Goal: Check status: Check status

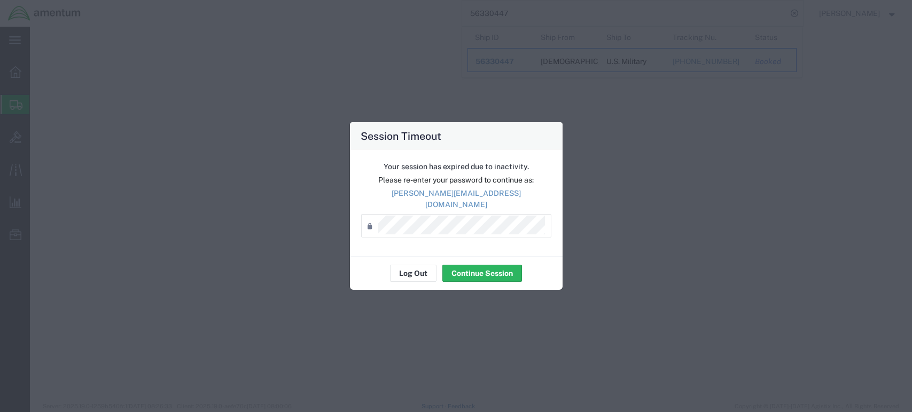
click at [406, 274] on button "Log Out" at bounding box center [413, 273] width 46 height 17
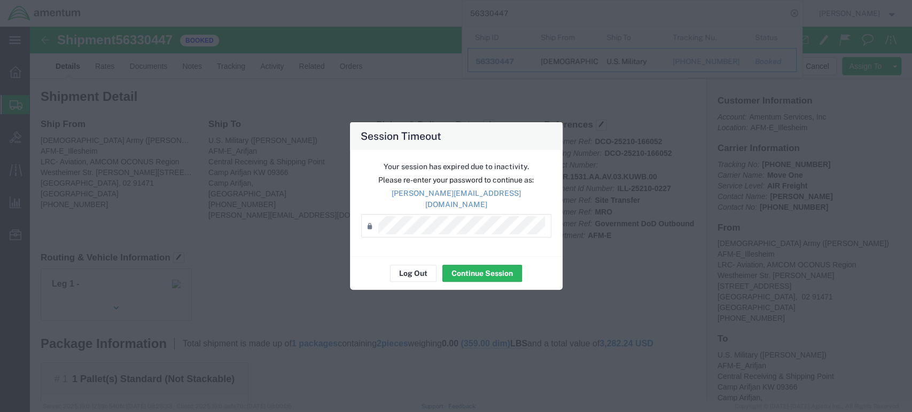
scroll to position [178, 0]
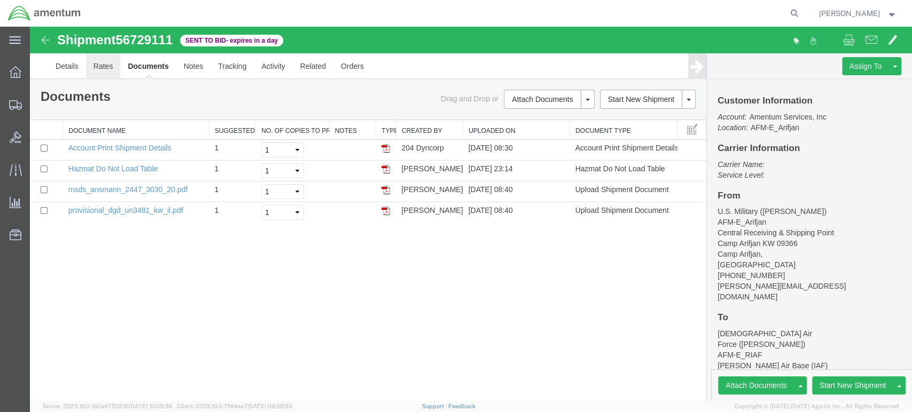
click at [110, 68] on link "Rates" at bounding box center [103, 66] width 35 height 26
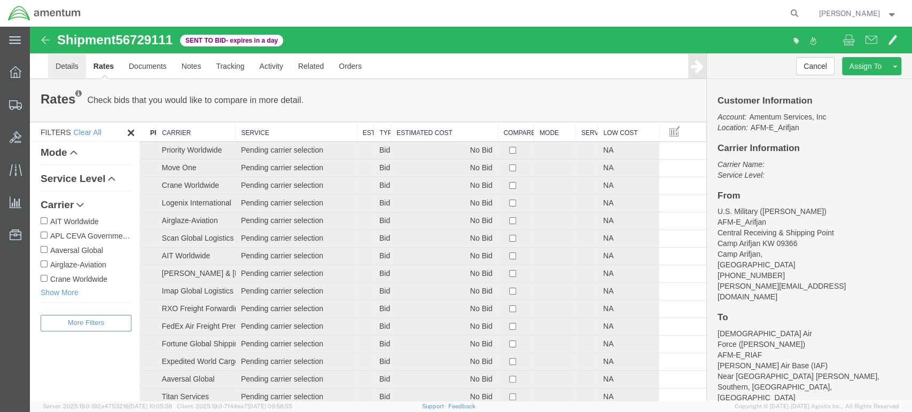
click at [58, 67] on link "Details" at bounding box center [67, 66] width 38 height 26
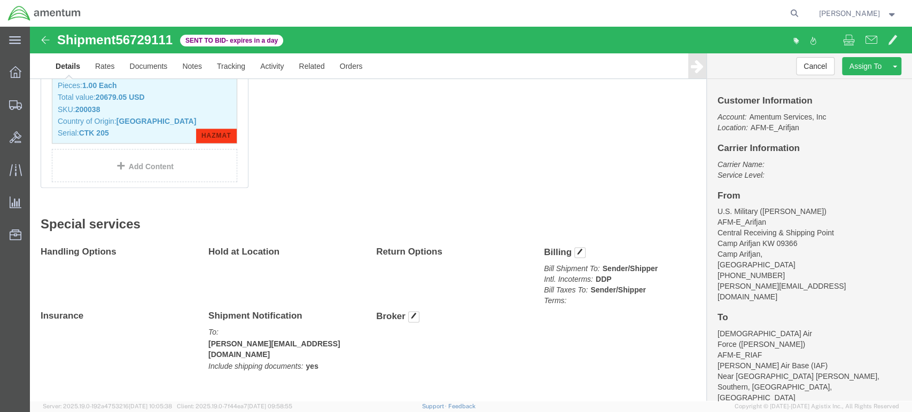
scroll to position [847, 0]
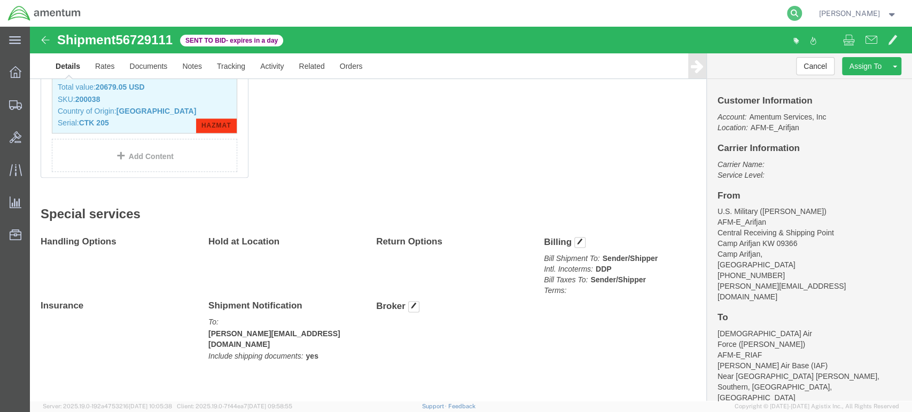
click at [802, 10] on icon at bounding box center [794, 13] width 15 height 15
click at [504, 15] on input "search" at bounding box center [624, 14] width 325 height 26
paste input "AFME-25247-2231"
type input "AFME-25247-2231"
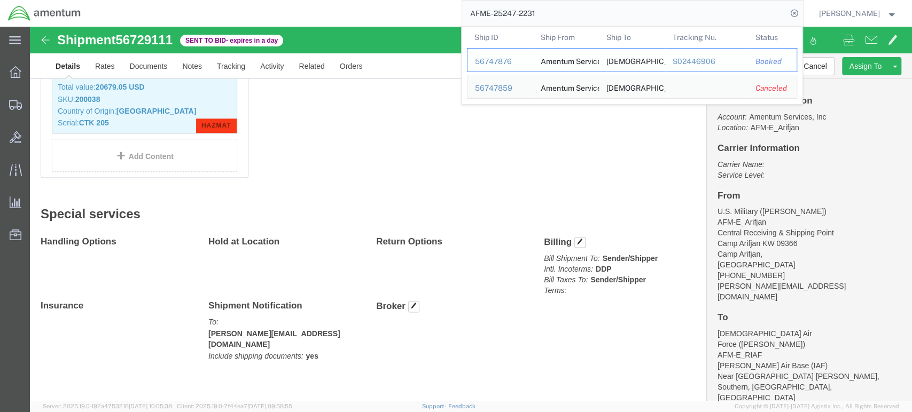
click at [512, 60] on div "56747876" at bounding box center [500, 61] width 51 height 11
